Goal: Obtain resource: Obtain resource

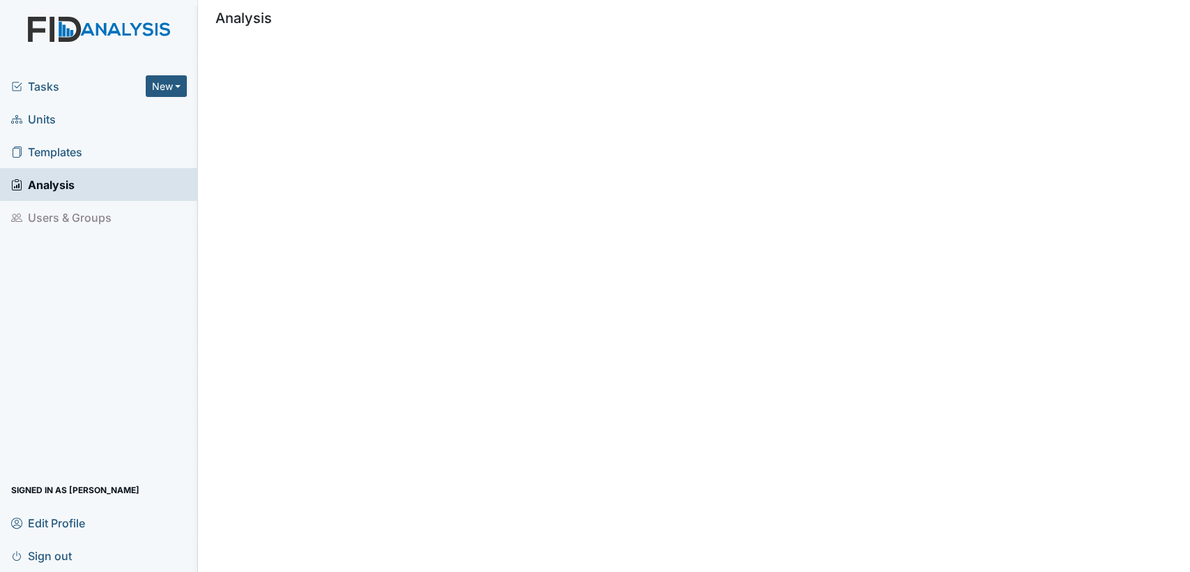
click at [102, 146] on link "Templates" at bounding box center [99, 151] width 198 height 33
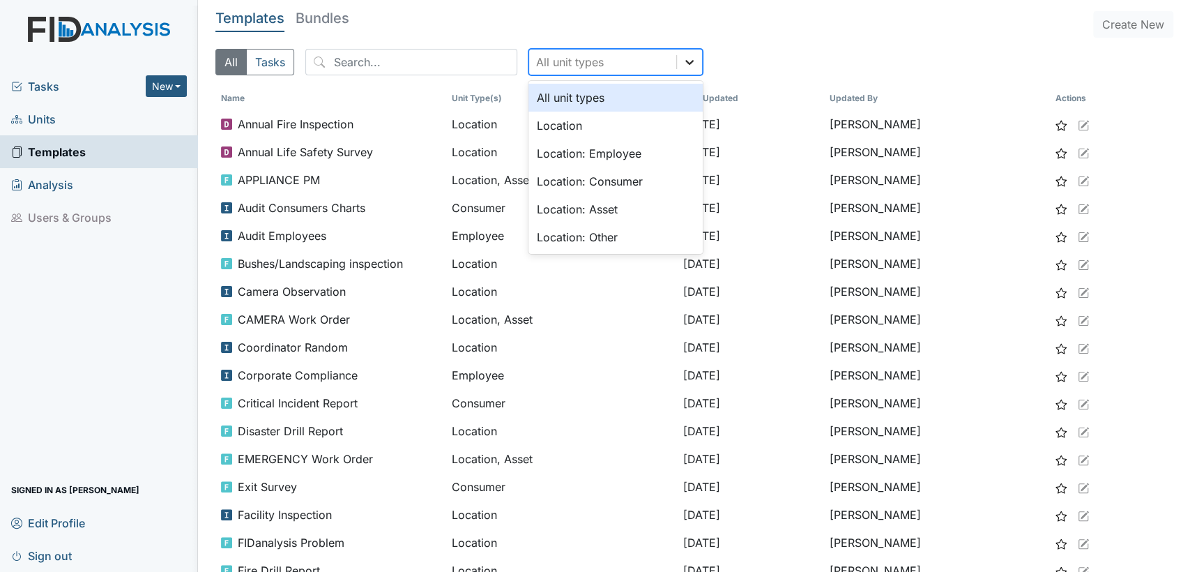
click at [683, 62] on icon at bounding box center [690, 62] width 14 height 14
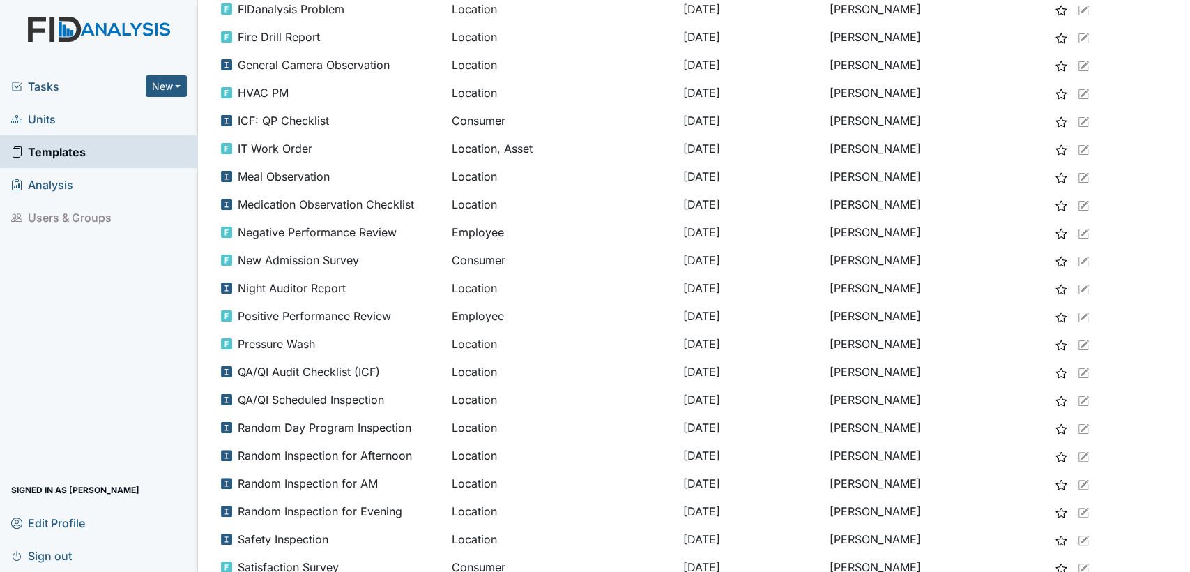
scroll to position [613, 0]
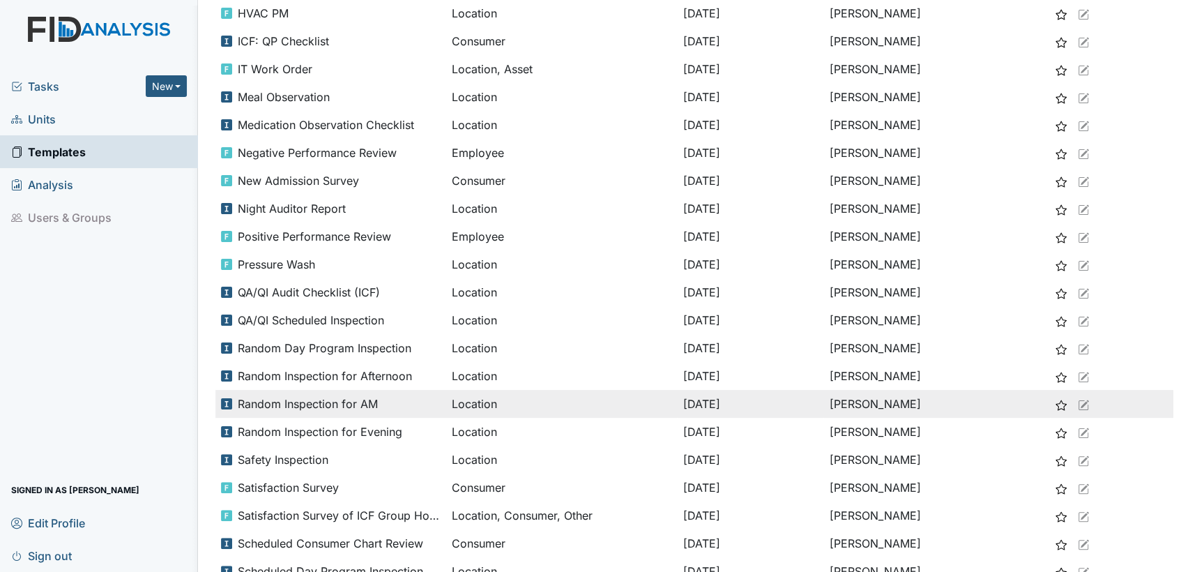
click at [253, 395] on span "Random Inspection for AM" at bounding box center [308, 403] width 140 height 17
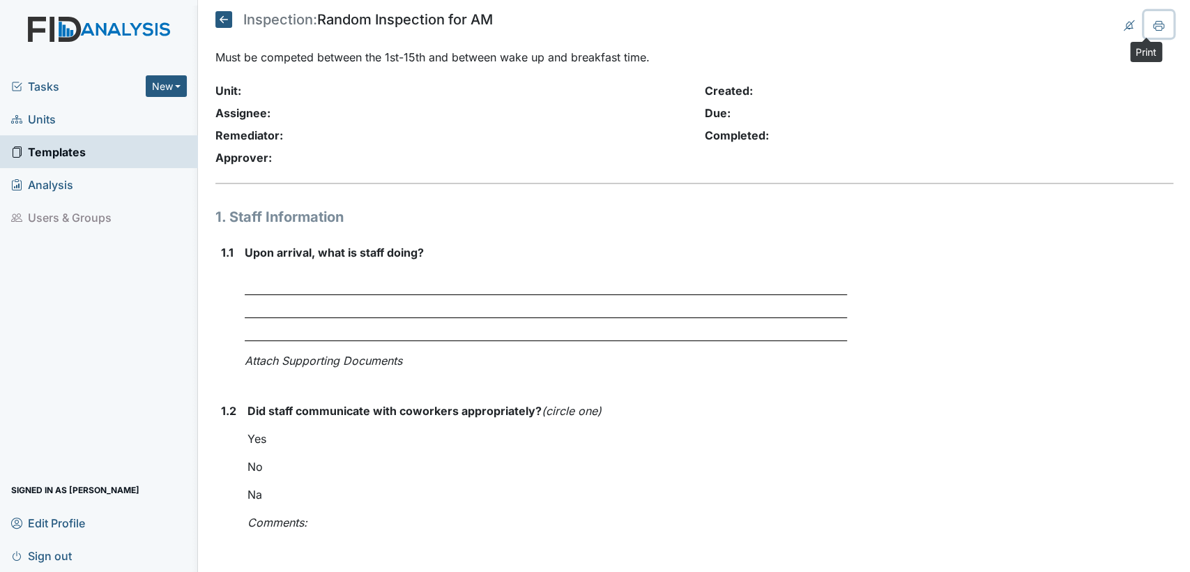
click at [1153, 29] on icon at bounding box center [1158, 25] width 11 height 11
click at [224, 18] on icon at bounding box center [223, 19] width 17 height 17
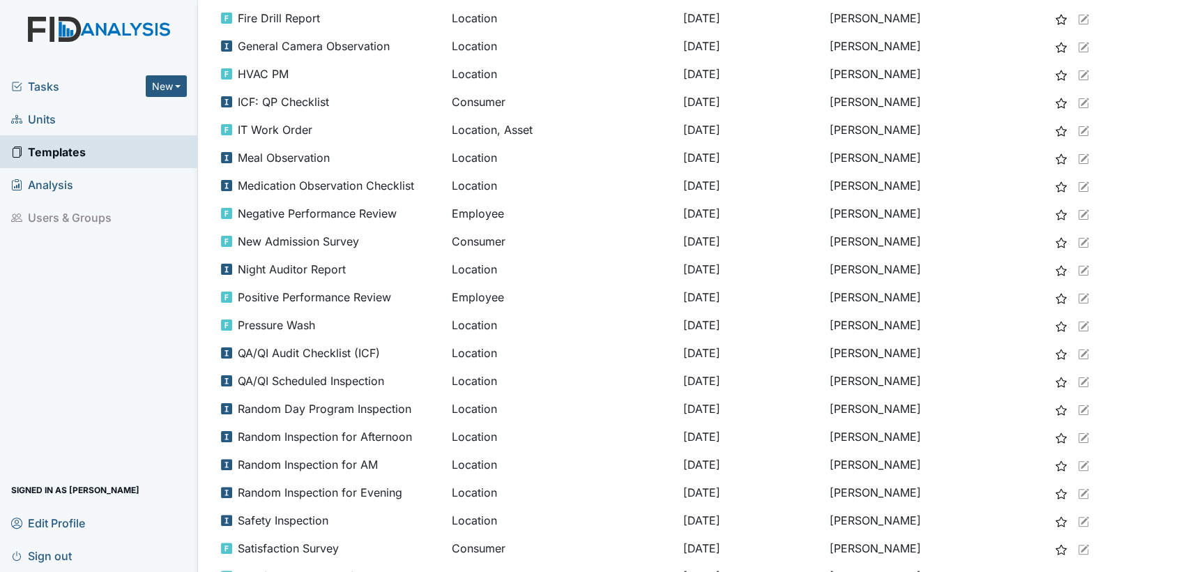
scroll to position [587, 0]
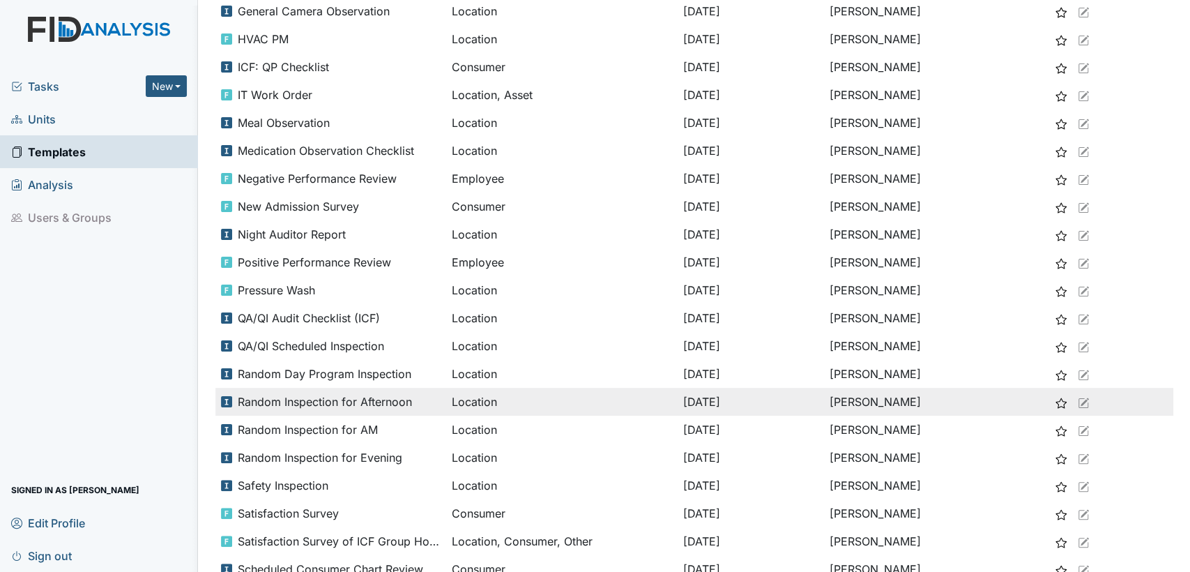
click at [363, 407] on span "Random Inspection for Afternoon" at bounding box center [325, 401] width 174 height 17
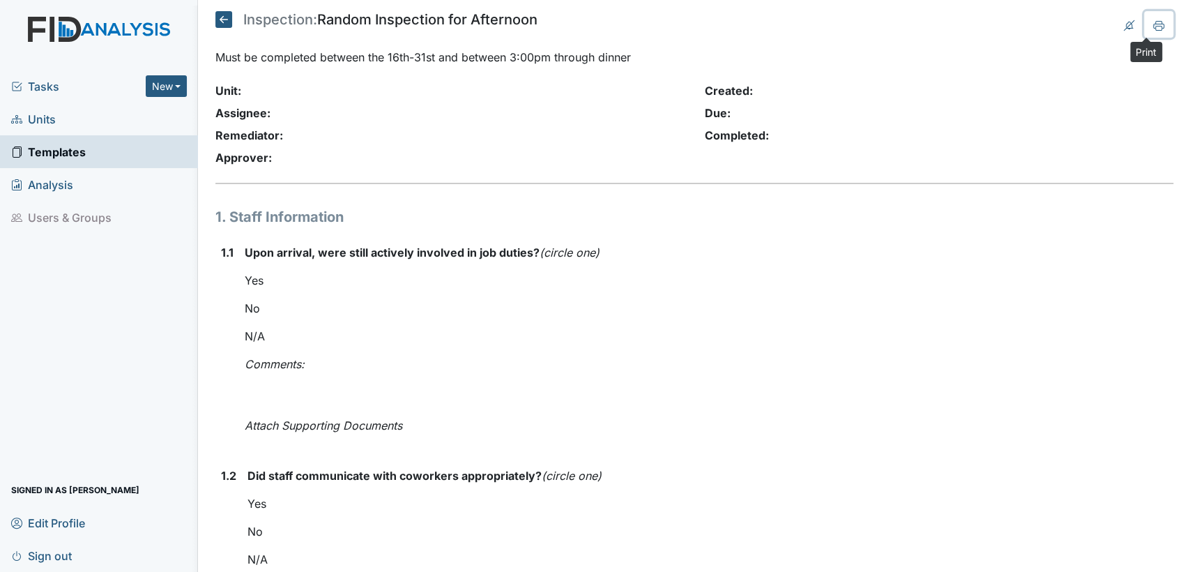
click at [1156, 27] on icon at bounding box center [1159, 28] width 7 height 5
